Goal: Task Accomplishment & Management: Use online tool/utility

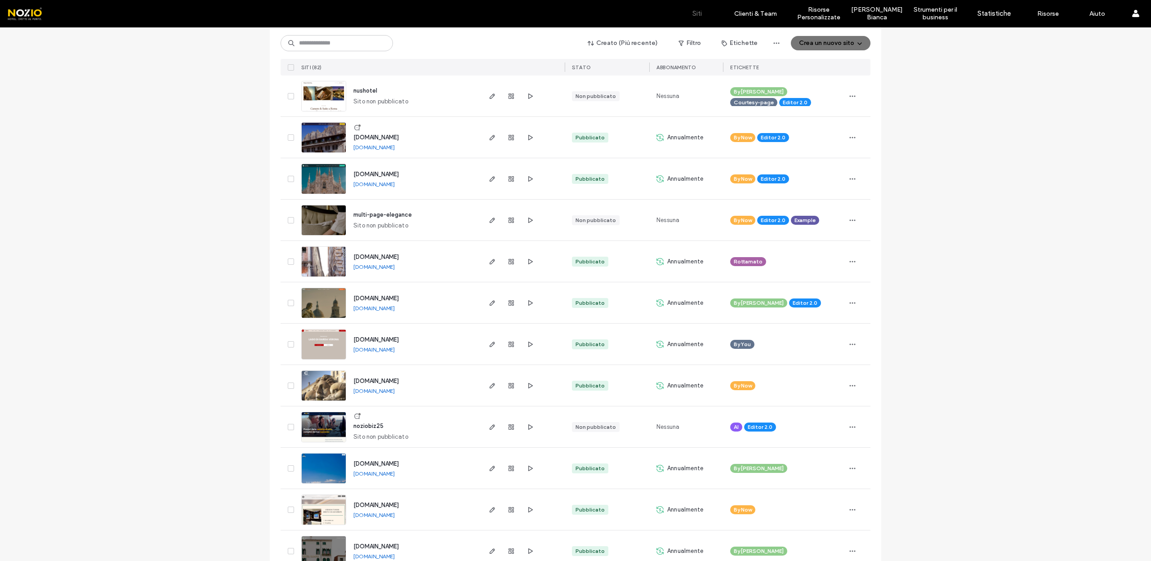
scroll to position [185, 0]
click at [490, 425] on use "button" at bounding box center [492, 426] width 5 height 5
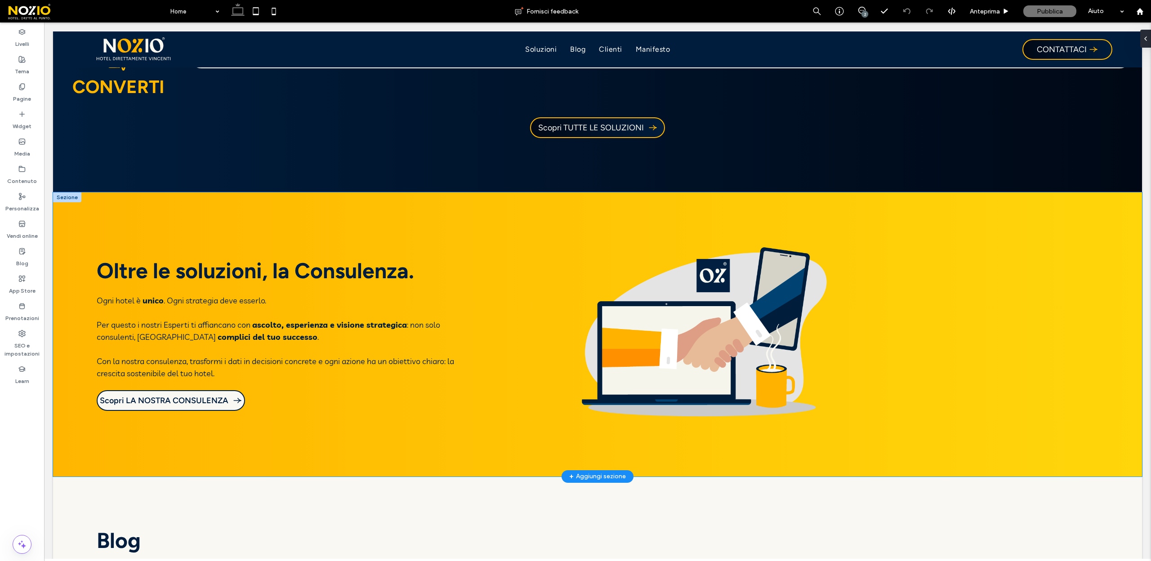
scroll to position [1980, 0]
click at [873, 431] on div at bounding box center [717, 335] width 403 height 197
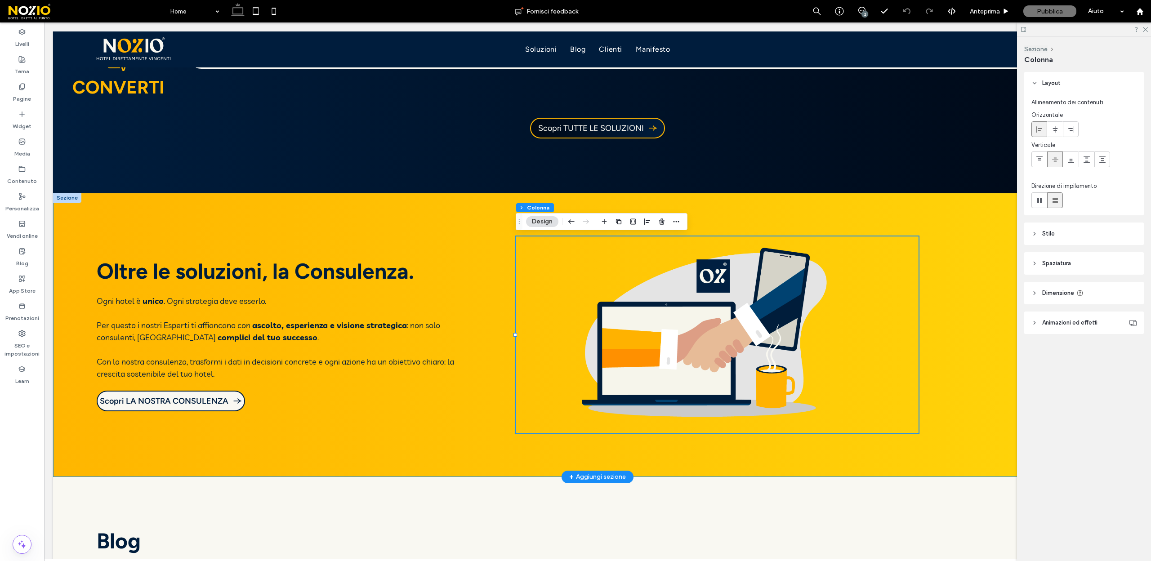
click at [949, 417] on div "Oltre le soluzioni, la Consulenza. Ogni hotel è unico . Ogni strategia deve ess…" at bounding box center [597, 335] width 1089 height 284
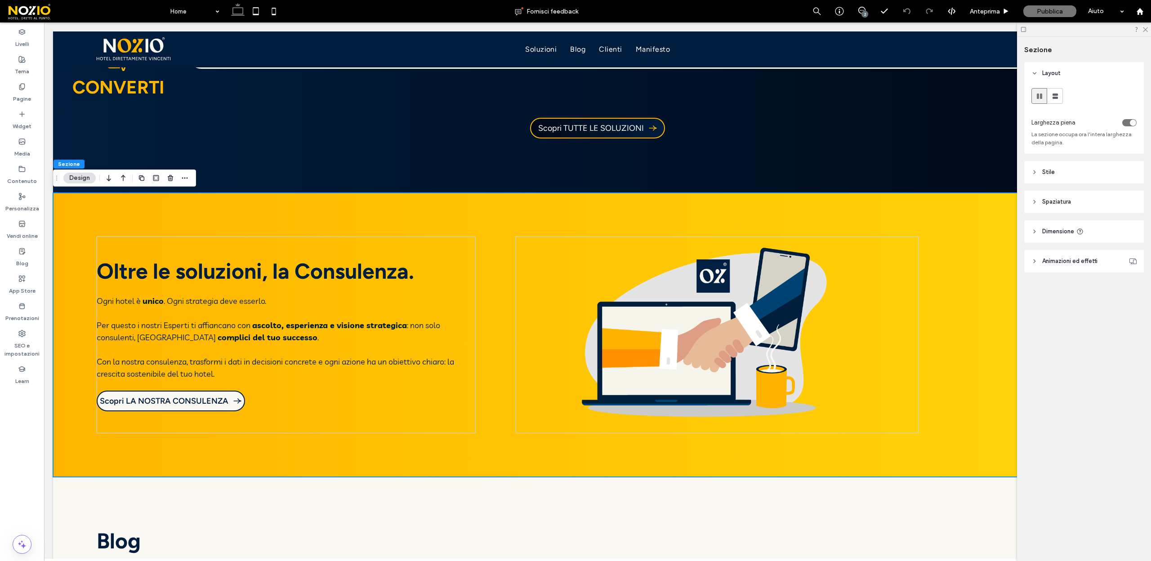
click at [1034, 170] on icon at bounding box center [1035, 172] width 6 height 6
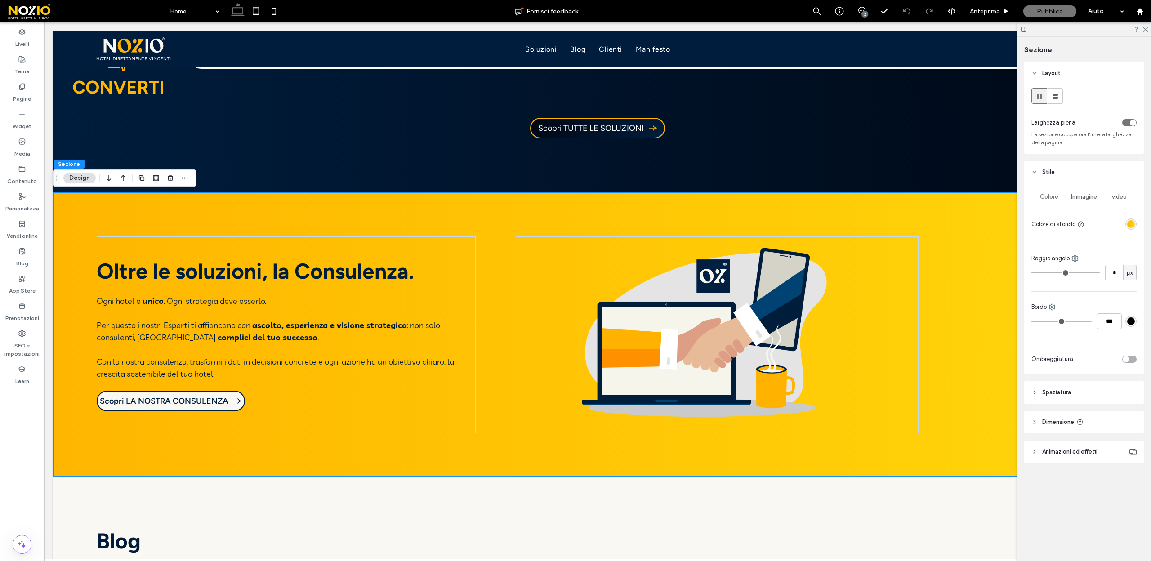
click at [1034, 170] on icon at bounding box center [1035, 172] width 6 height 6
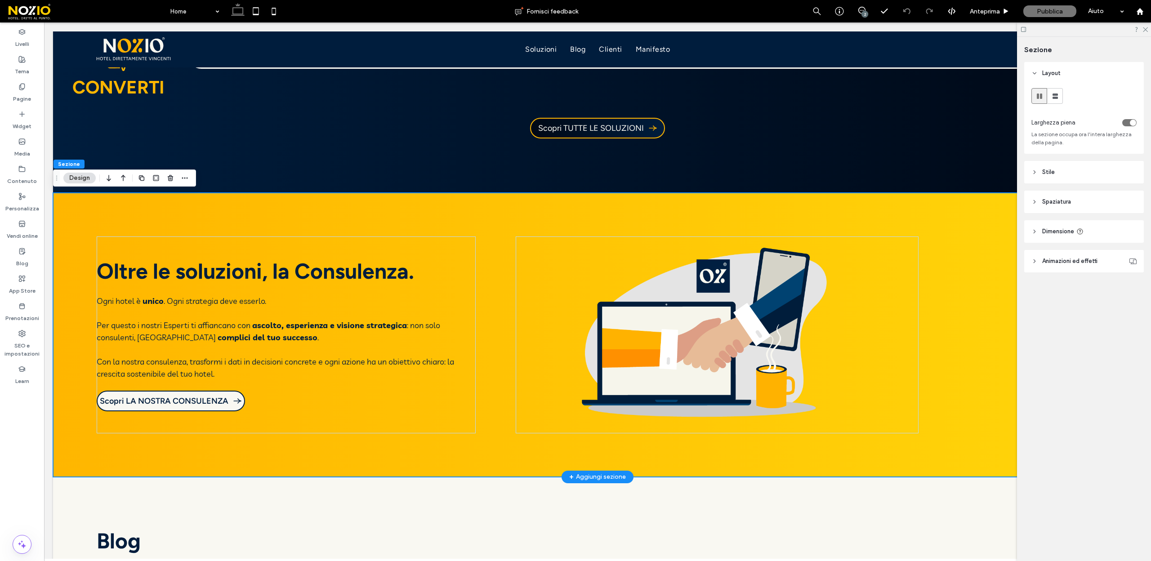
click at [968, 209] on div "Oltre le soluzioni, la Consulenza. Ogni hotel è unico . Ogni strategia deve ess…" at bounding box center [597, 335] width 1089 height 284
click at [1033, 174] on icon at bounding box center [1035, 172] width 6 height 6
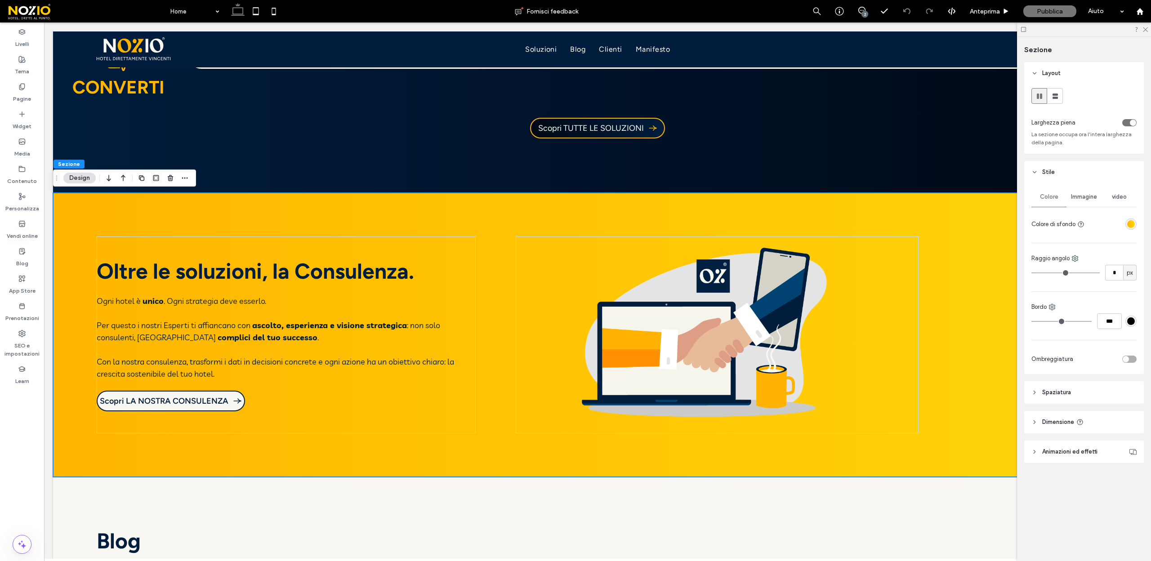
click at [1033, 174] on icon at bounding box center [1035, 172] width 6 height 6
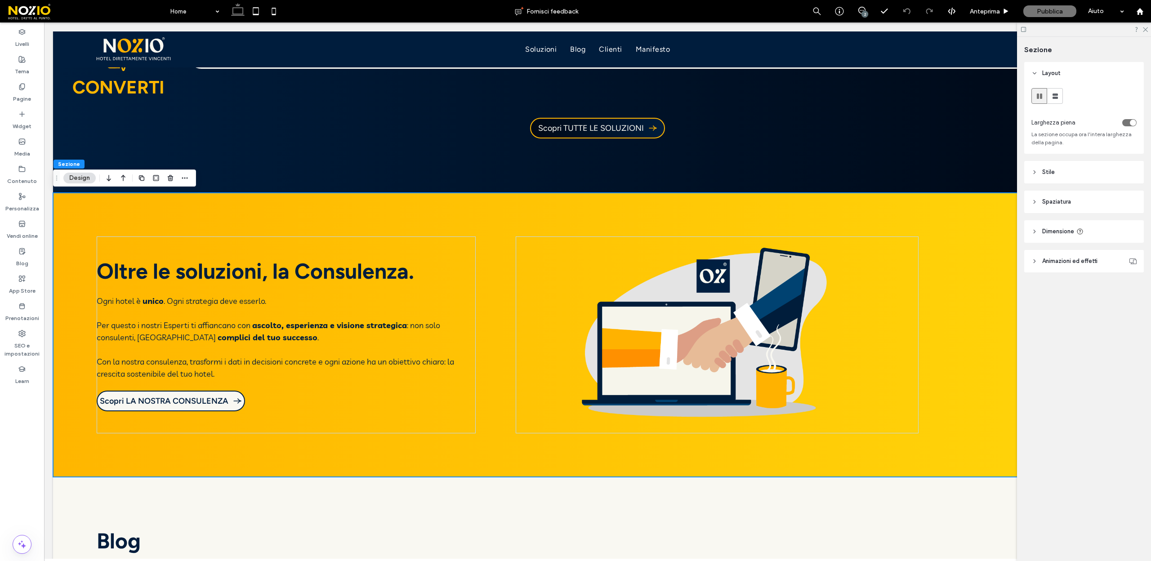
click at [1033, 200] on icon at bounding box center [1035, 202] width 6 height 6
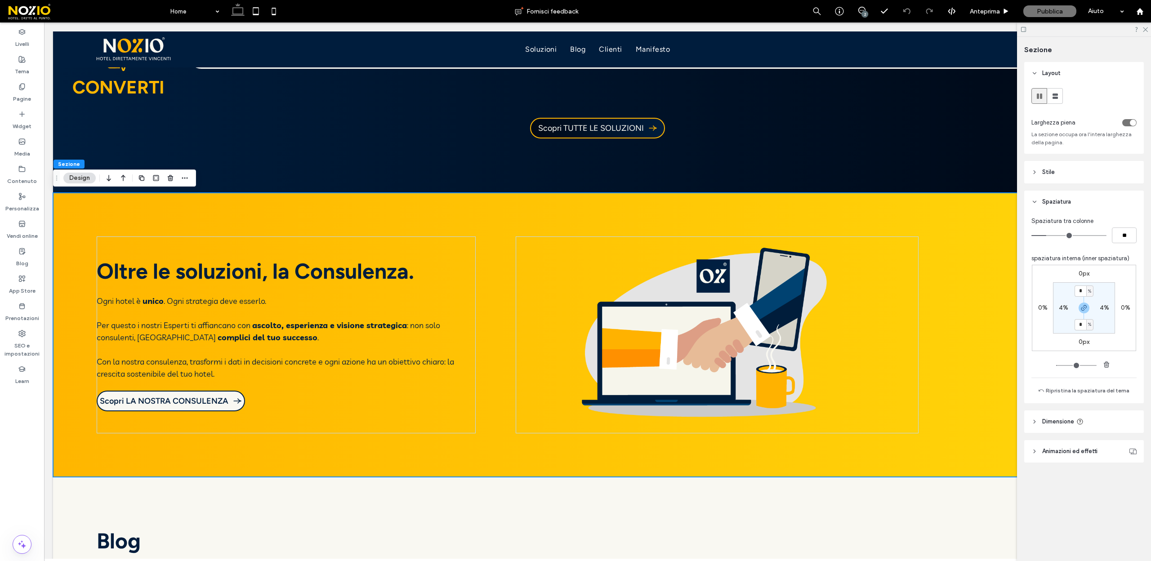
click at [1033, 200] on icon at bounding box center [1035, 202] width 6 height 6
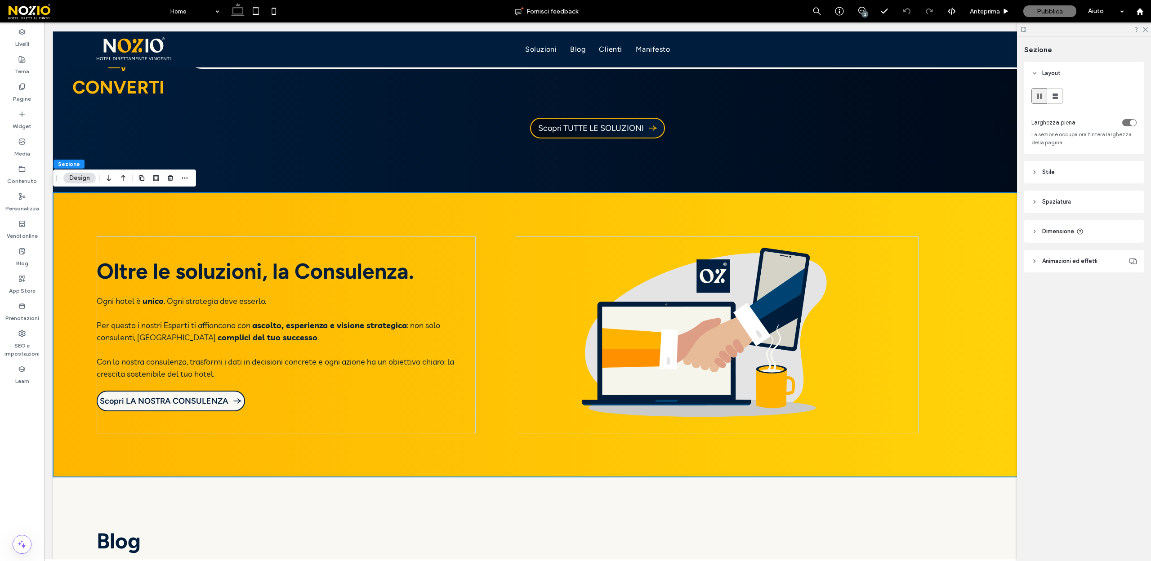
click at [1032, 235] on header "Dimensione" at bounding box center [1085, 231] width 120 height 22
click at [1032, 259] on icon at bounding box center [1035, 261] width 6 height 6
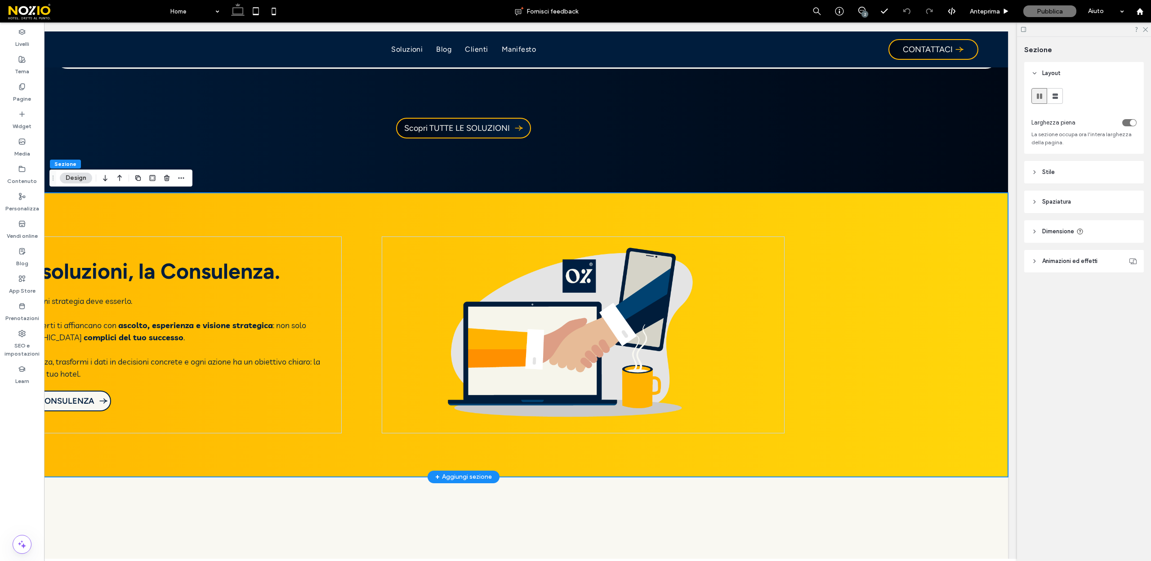
scroll to position [0, 0]
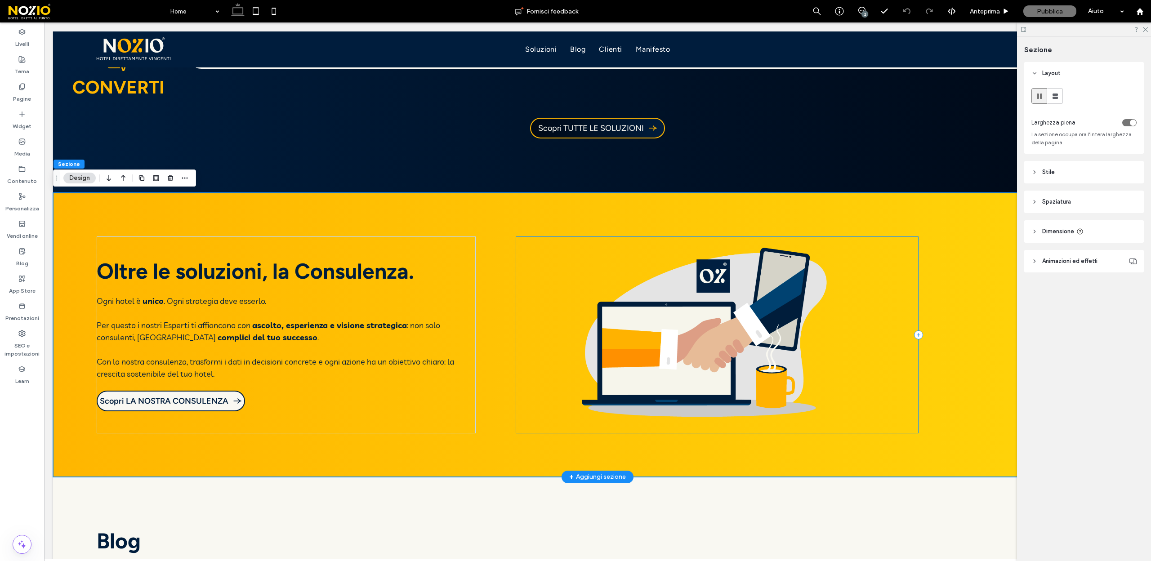
click at [892, 385] on div at bounding box center [717, 335] width 403 height 197
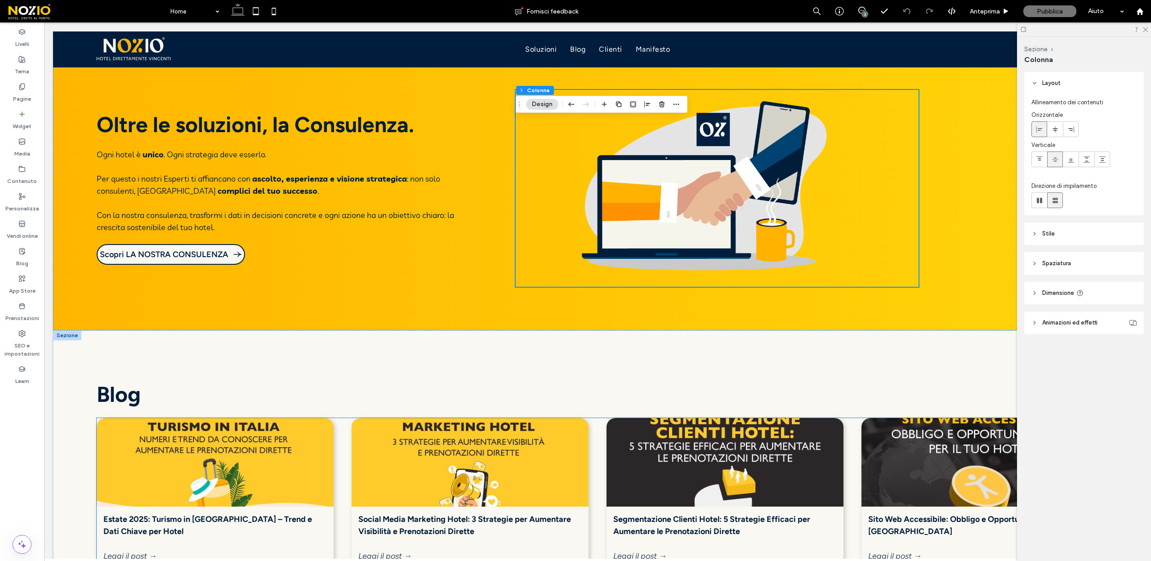
scroll to position [2090, 0]
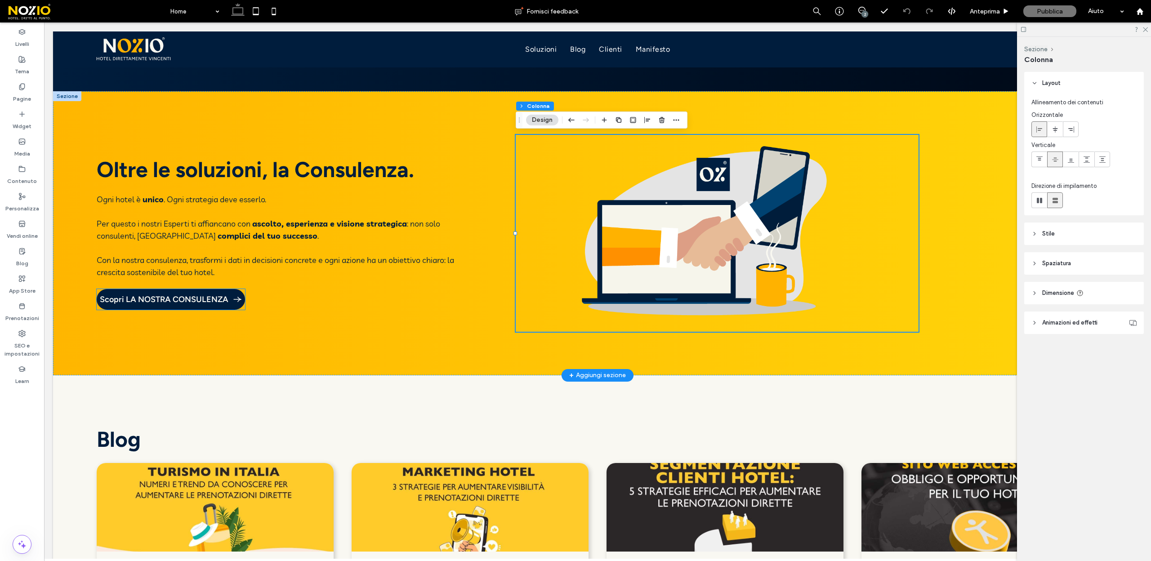
click at [172, 304] on span "Scopri LA NOSTRA CONSULENZA" at bounding box center [164, 300] width 129 height 10
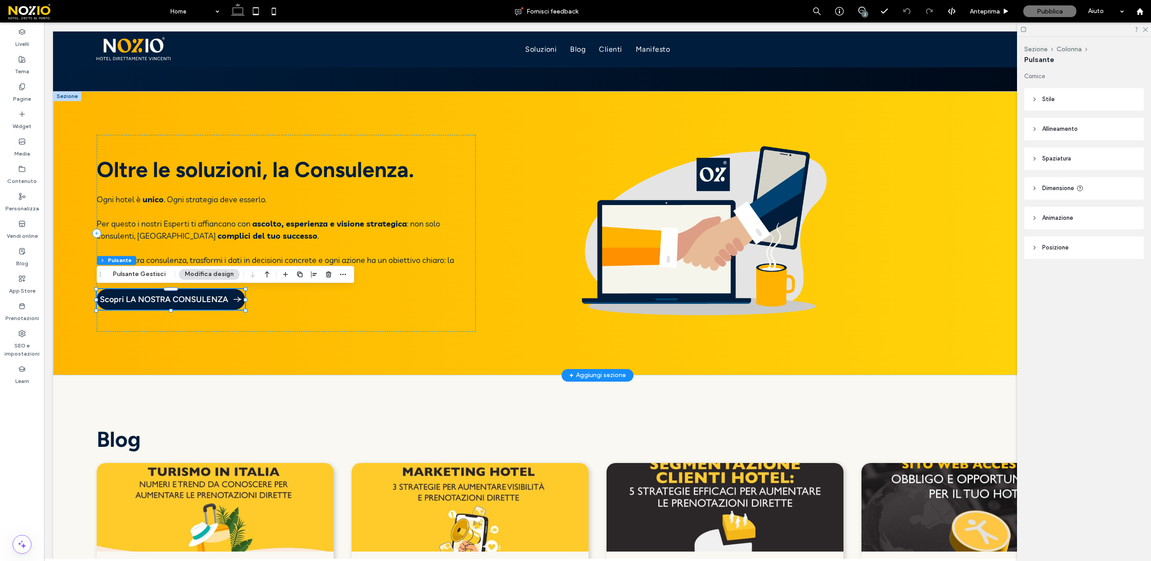
type input "**"
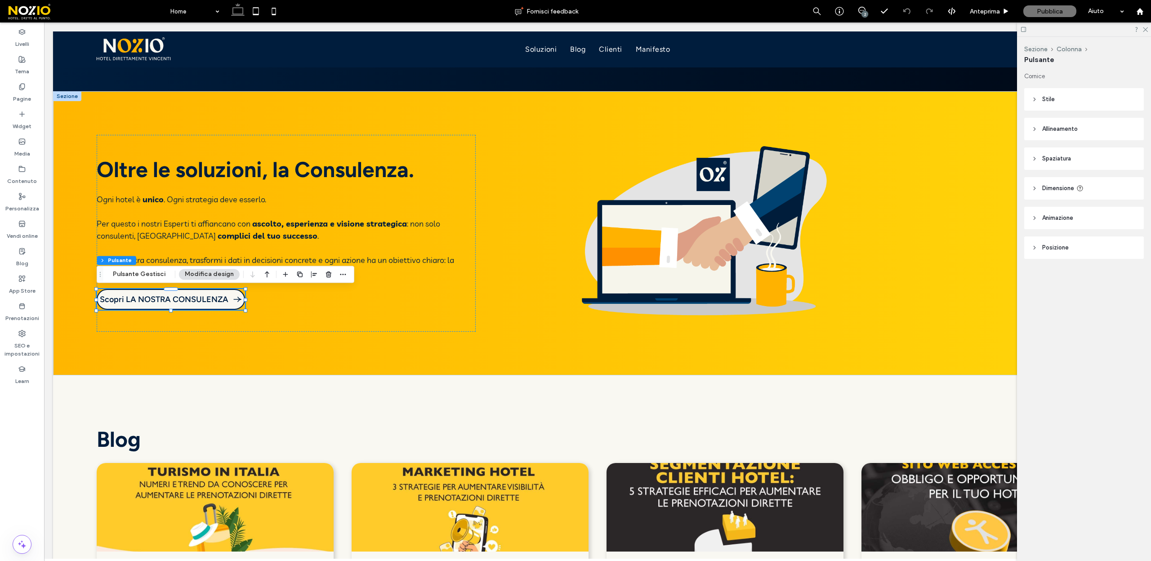
click at [1056, 185] on span "Dimensione" at bounding box center [1059, 188] width 32 height 9
click at [1133, 212] on span "px" at bounding box center [1130, 211] width 6 height 9
click at [1130, 291] on span "A" at bounding box center [1131, 290] width 4 height 9
type input "*"
click at [1054, 159] on span "Spaziatura" at bounding box center [1057, 158] width 29 height 9
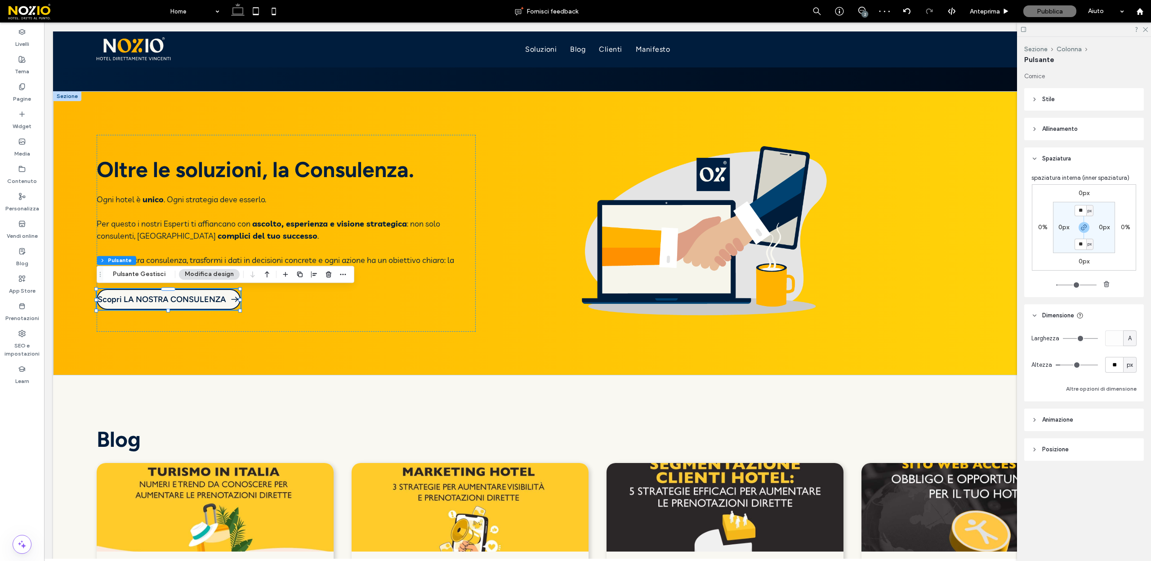
click at [1063, 228] on label "0px" at bounding box center [1064, 228] width 11 height 8
type input "*"
type input "**"
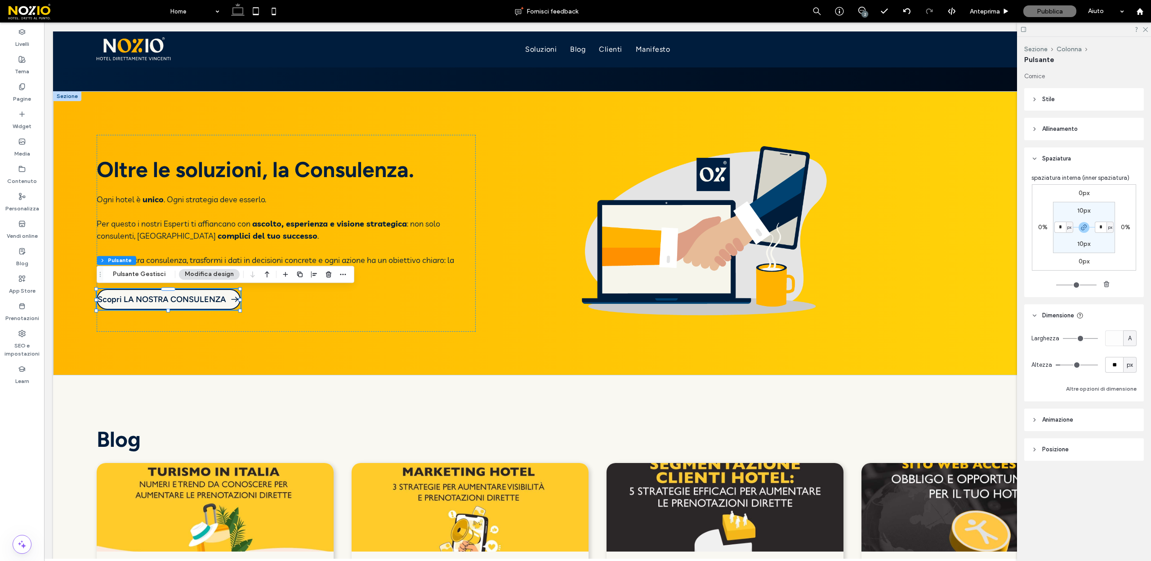
type input "**"
click at [1123, 228] on label "0%" at bounding box center [1125, 228] width 9 height 8
type input "*"
click at [1125, 254] on div "0px * % 0px * % 10px 15px 10px 15px" at bounding box center [1084, 227] width 104 height 86
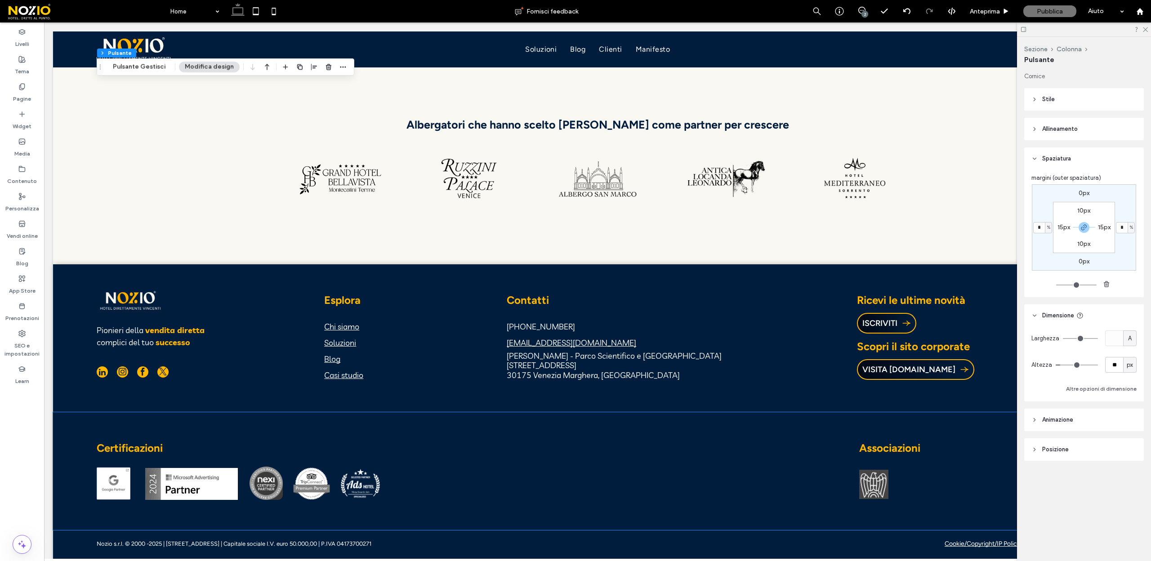
scroll to position [3938, 0]
